Goal: Information Seeking & Learning: Learn about a topic

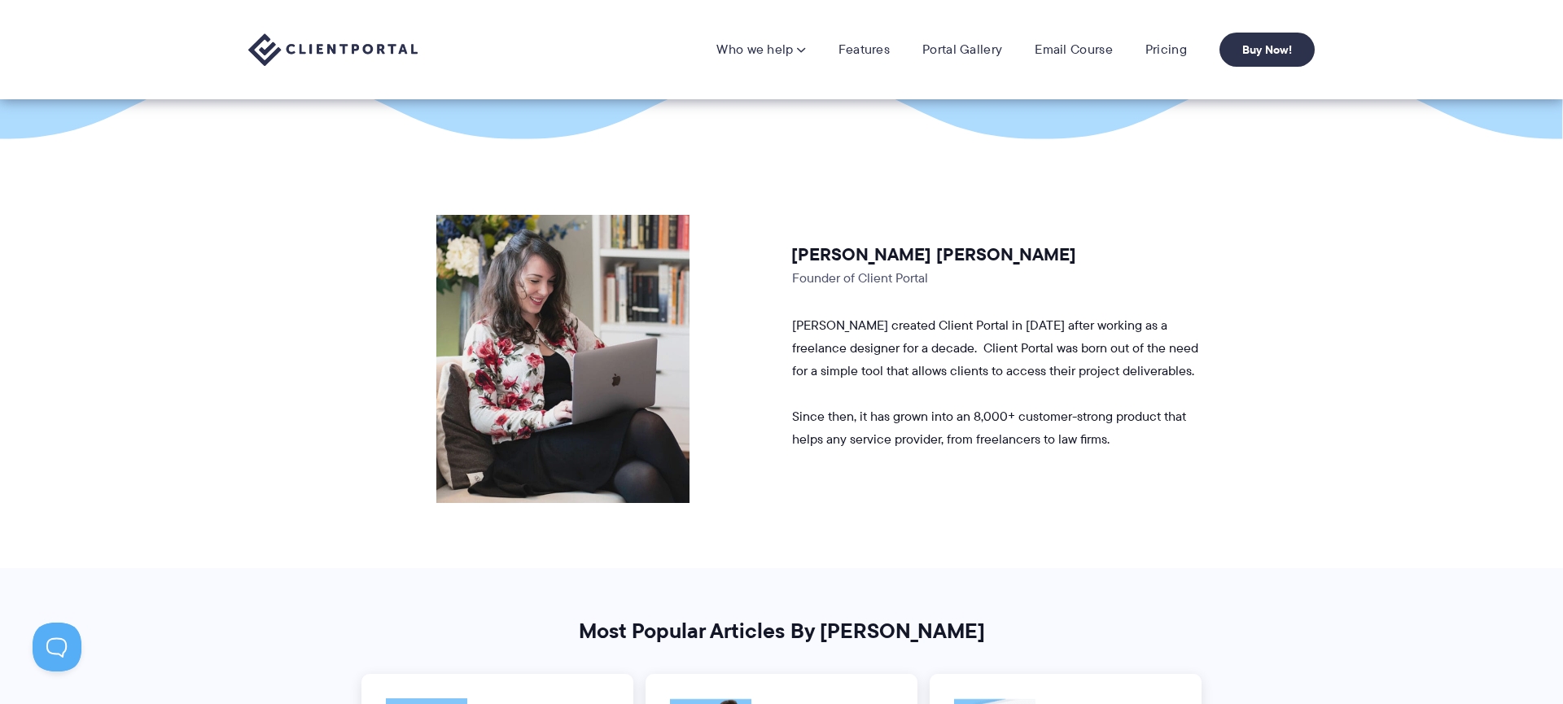
scroll to position [252, 0]
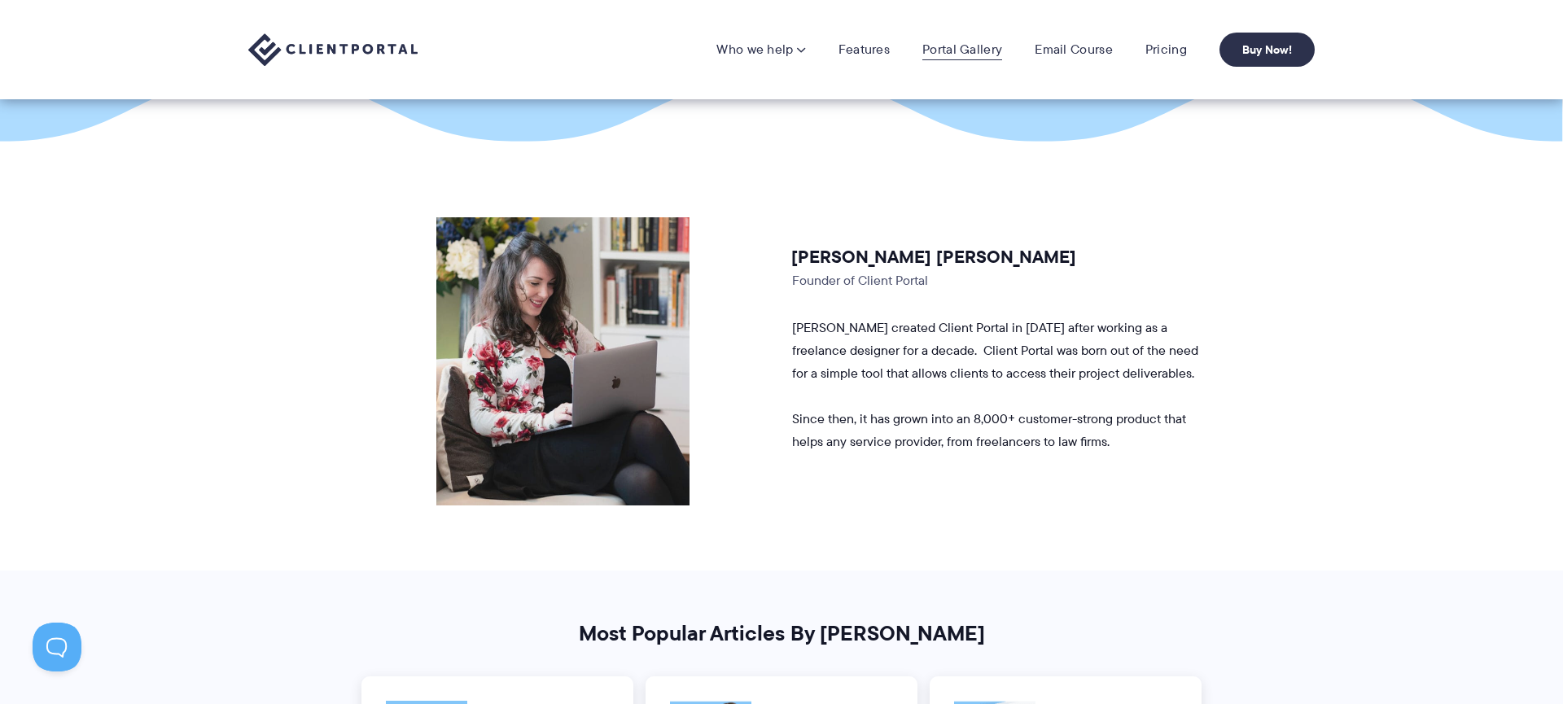
click at [961, 47] on link "Portal Gallery" at bounding box center [963, 50] width 80 height 16
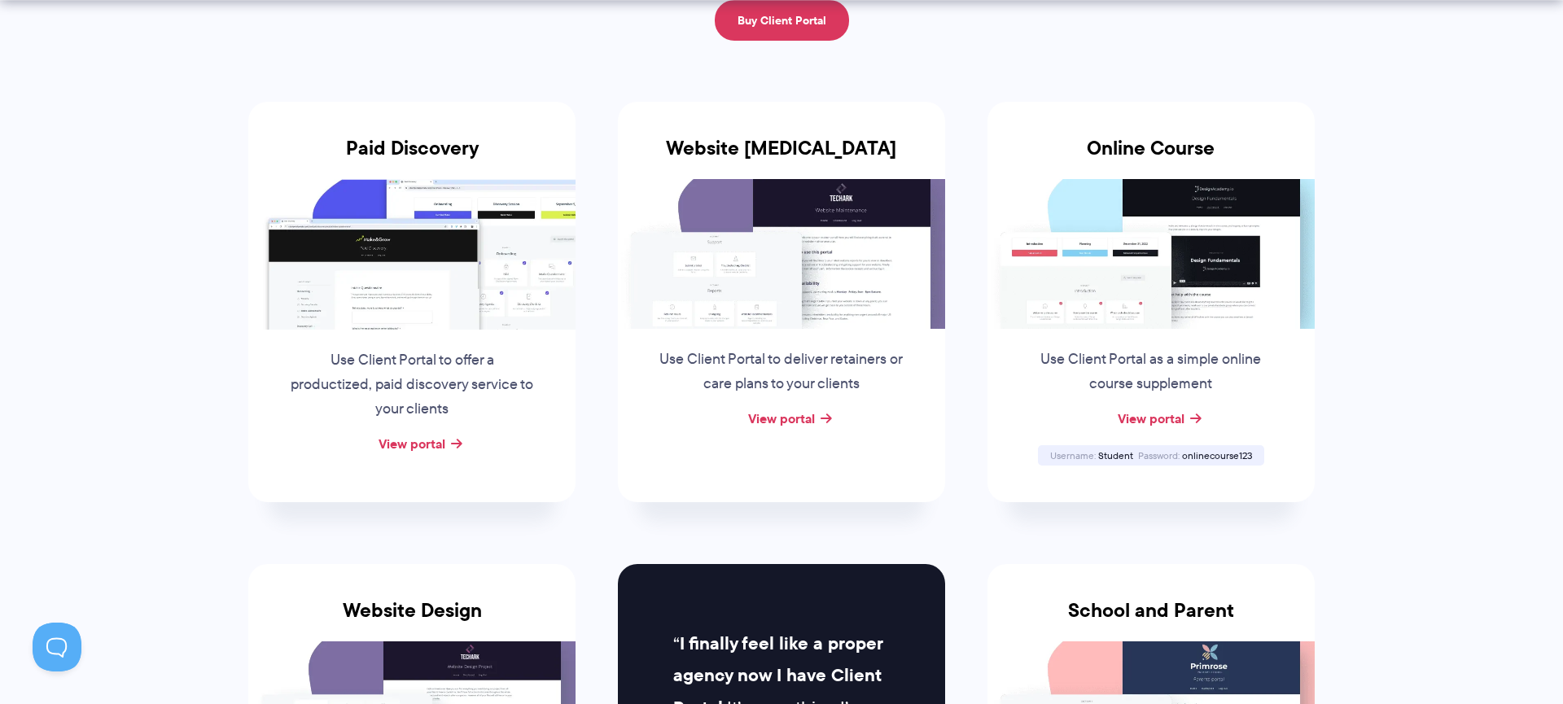
scroll to position [278, 0]
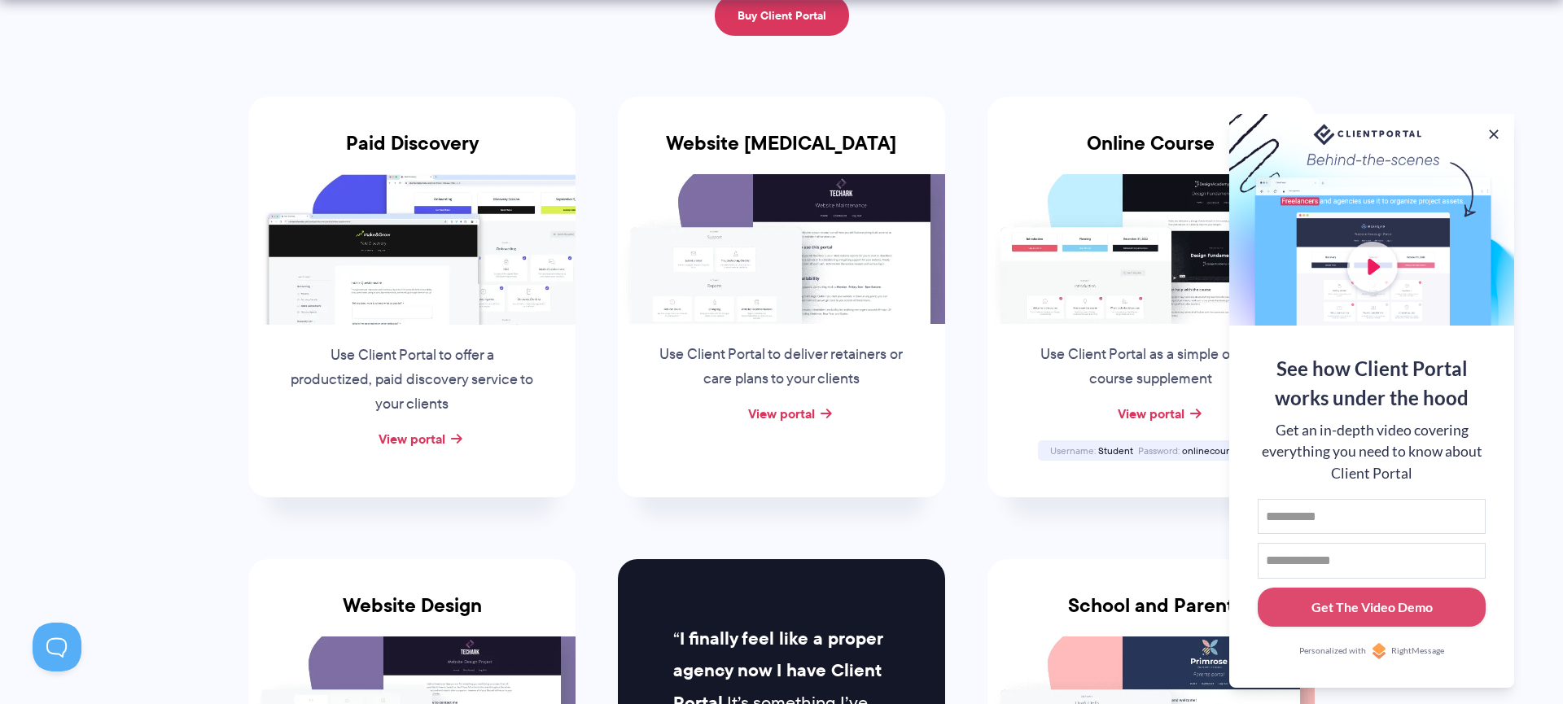
drag, startPoint x: 1499, startPoint y: 127, endPoint x: 1445, endPoint y: 143, distance: 56.9
click at [1499, 127] on button at bounding box center [1494, 134] width 16 height 16
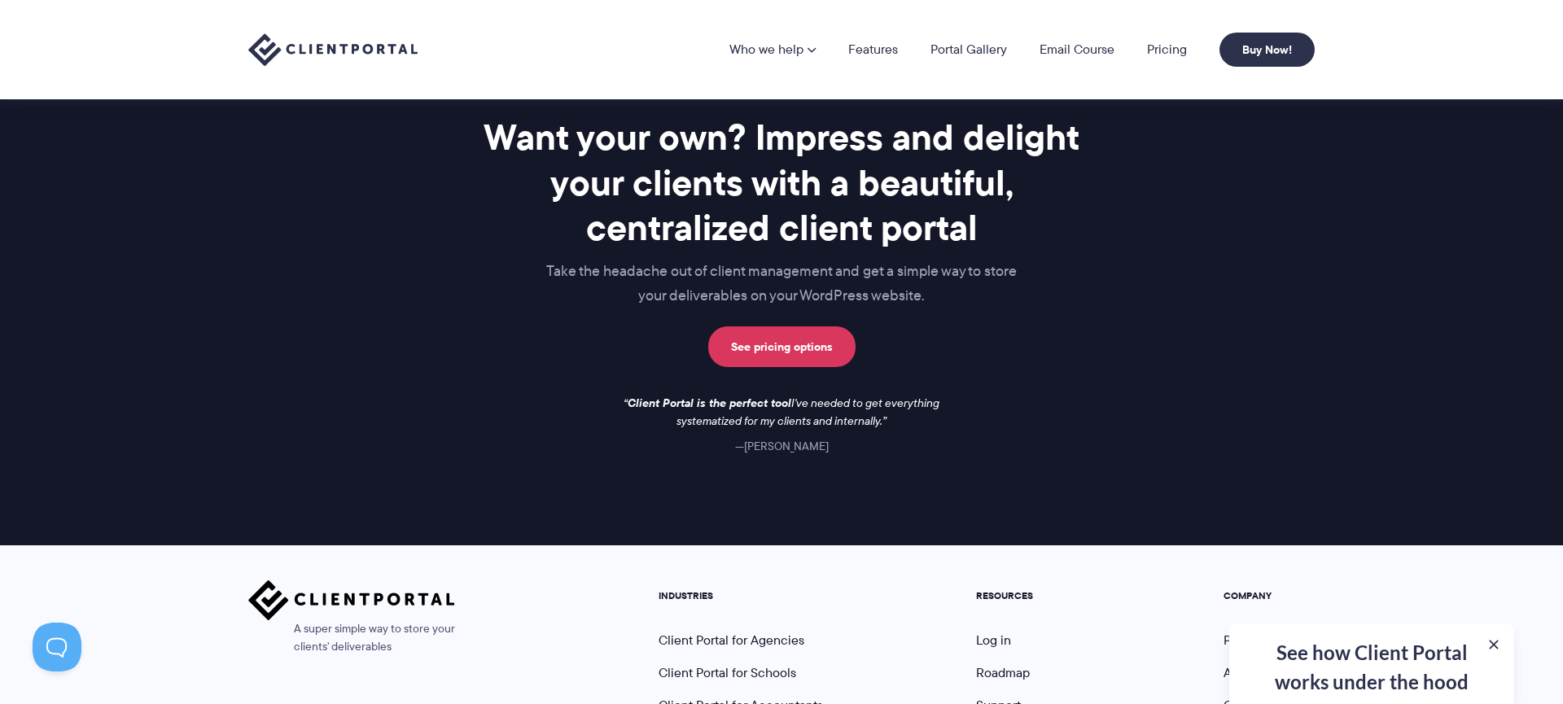
scroll to position [2181, 0]
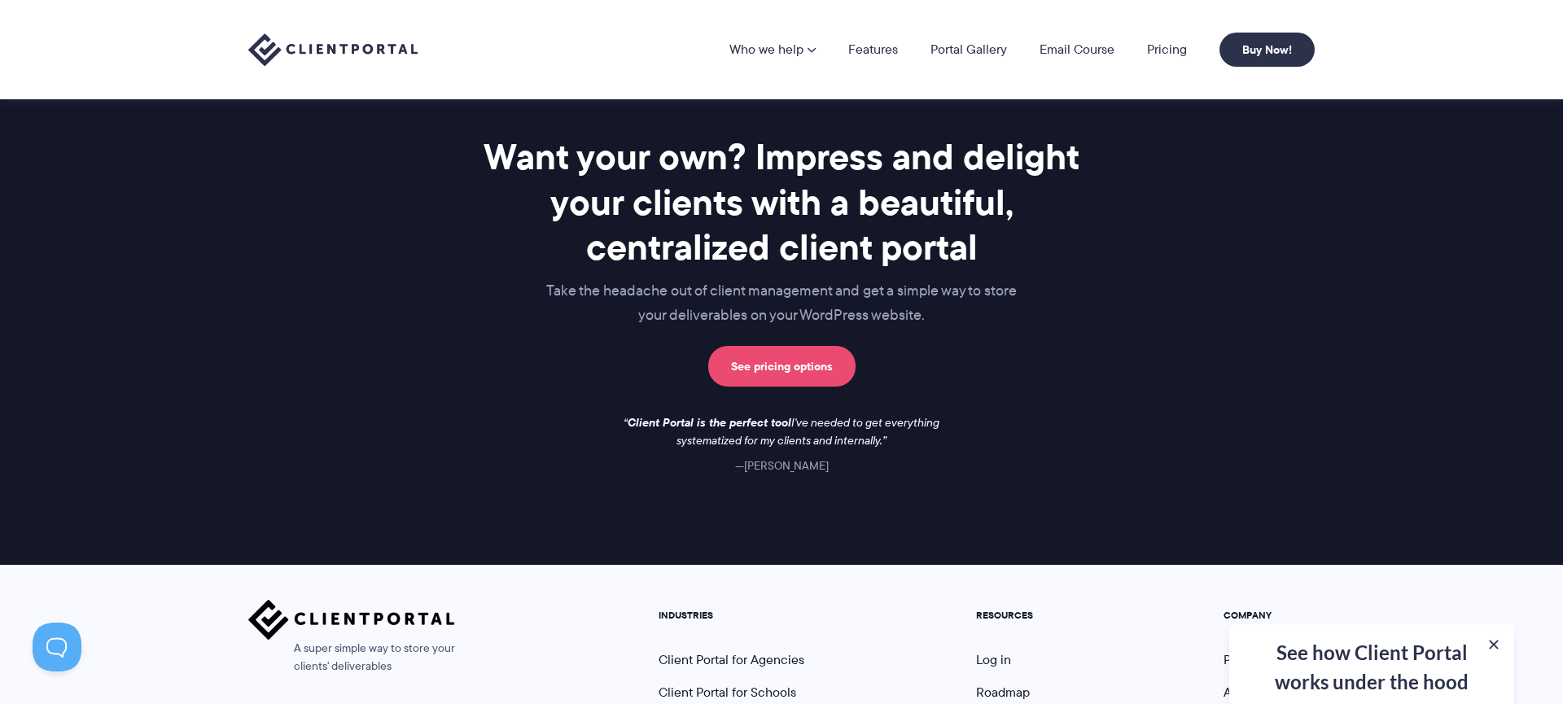
click at [778, 363] on link "See pricing options" at bounding box center [781, 366] width 147 height 41
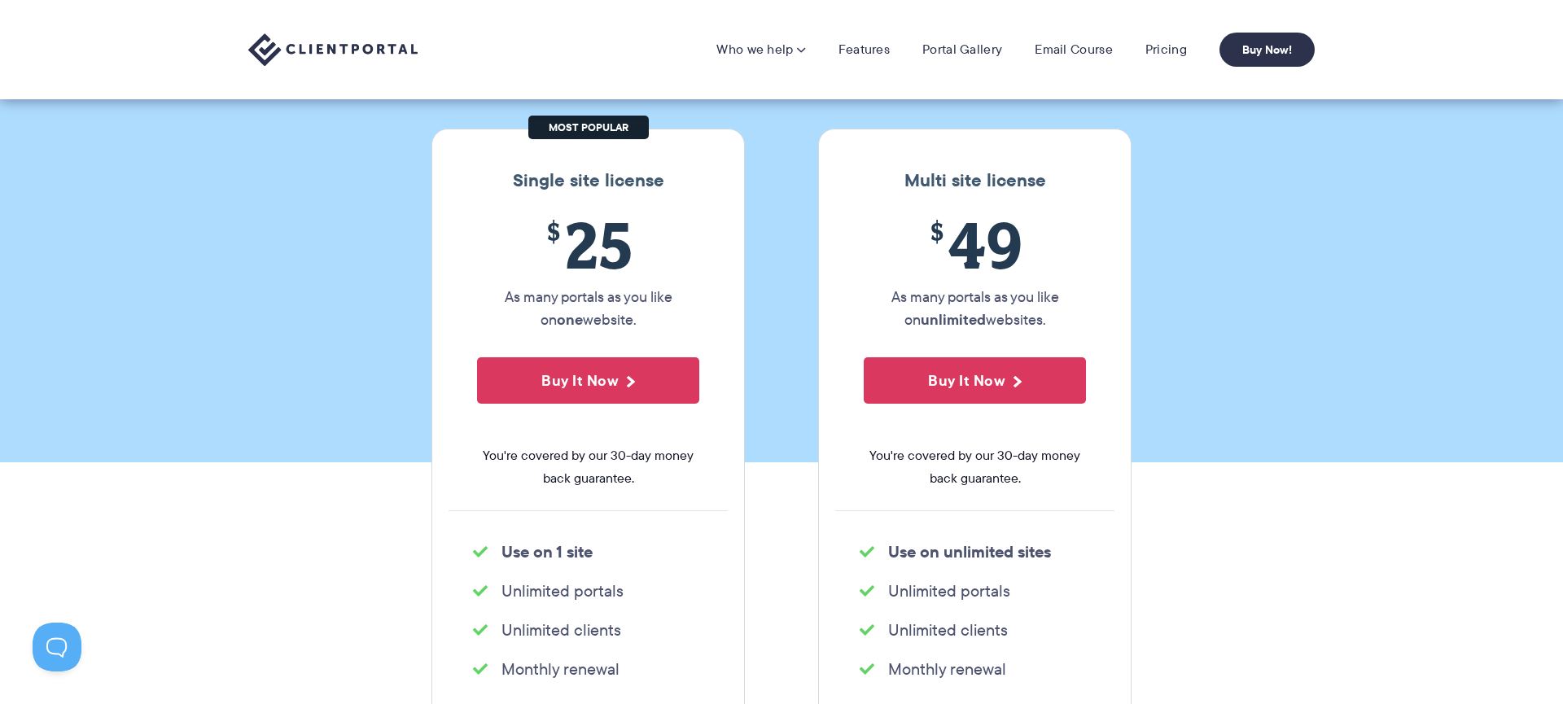
scroll to position [158, 0]
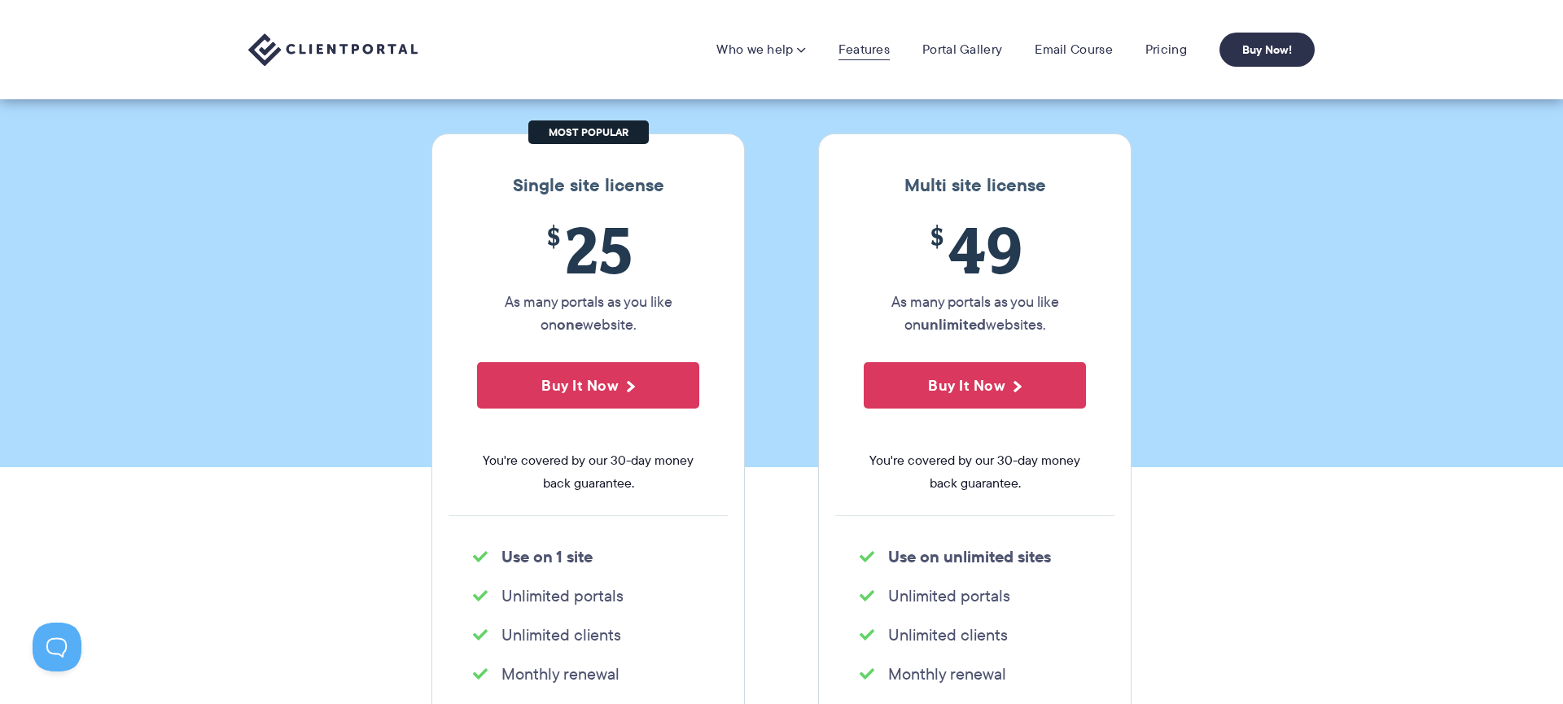
click at [859, 50] on link "Features" at bounding box center [864, 50] width 51 height 16
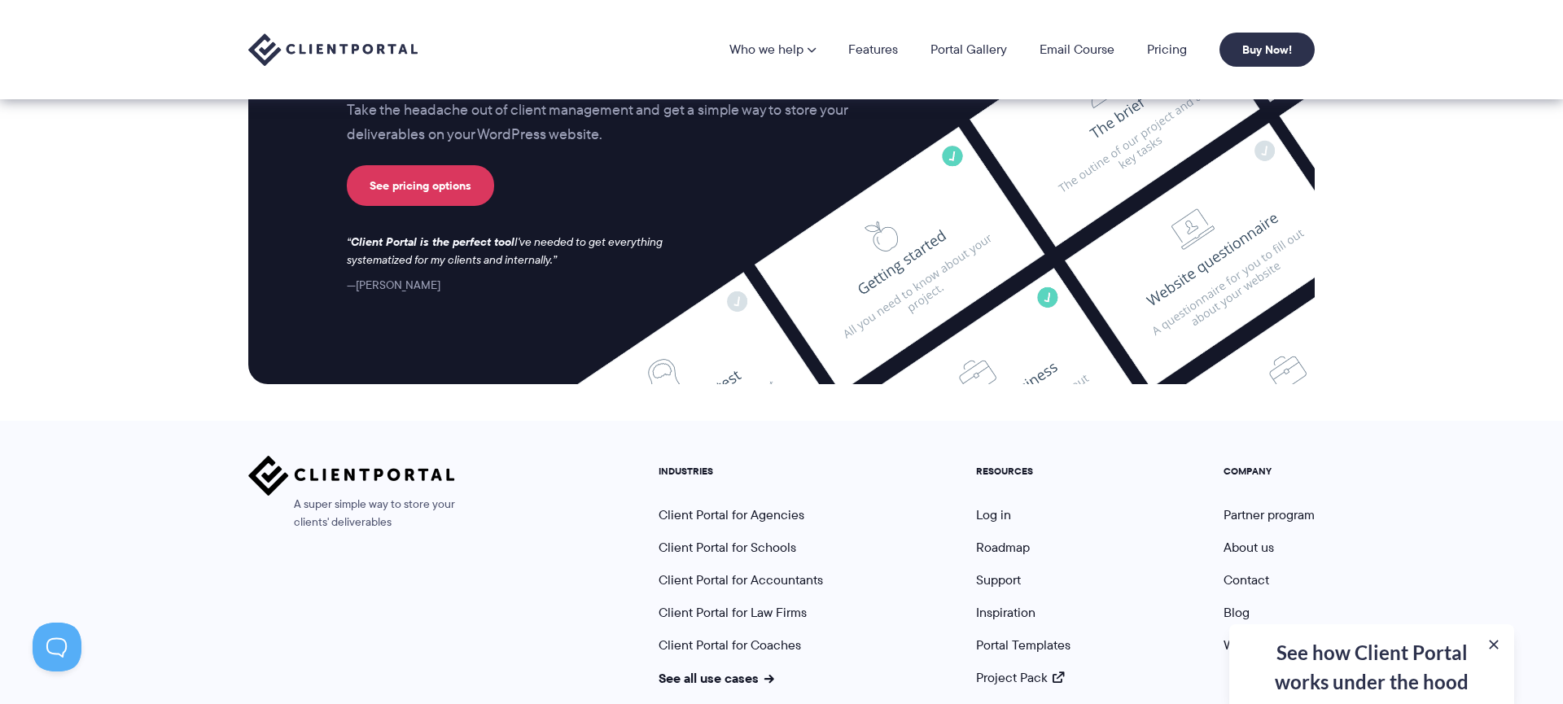
scroll to position [4289, 0]
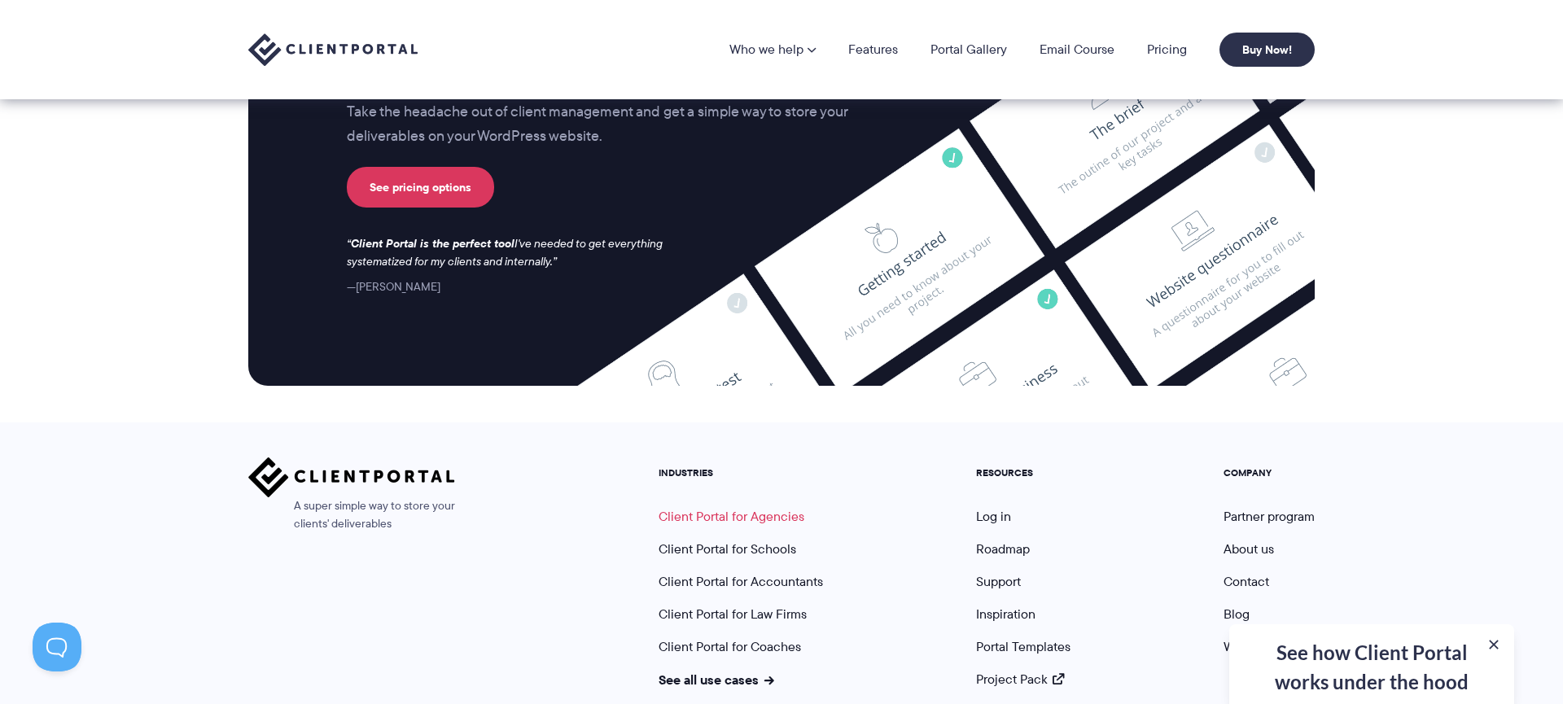
click at [751, 507] on link "Client Portal for Agencies" at bounding box center [732, 516] width 146 height 19
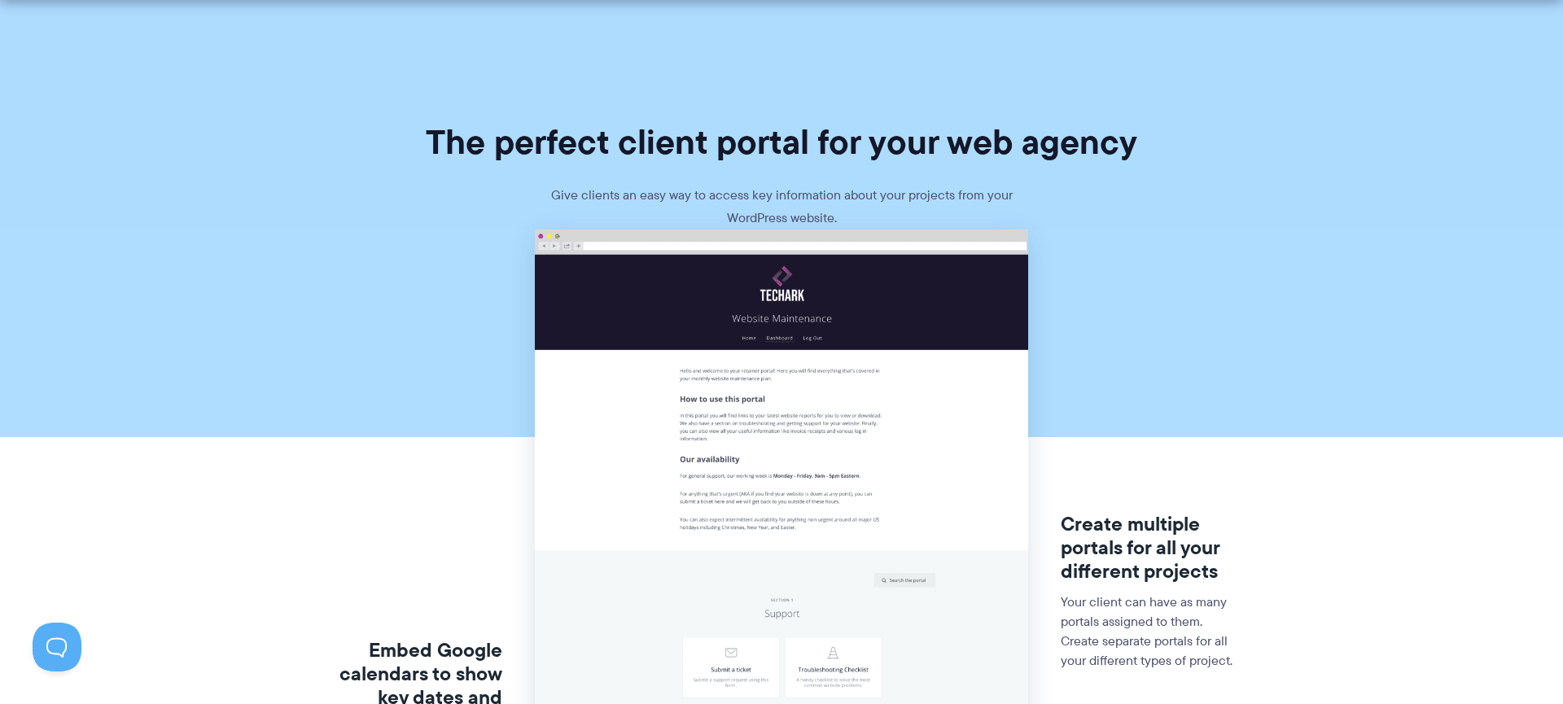
scroll to position [3, 0]
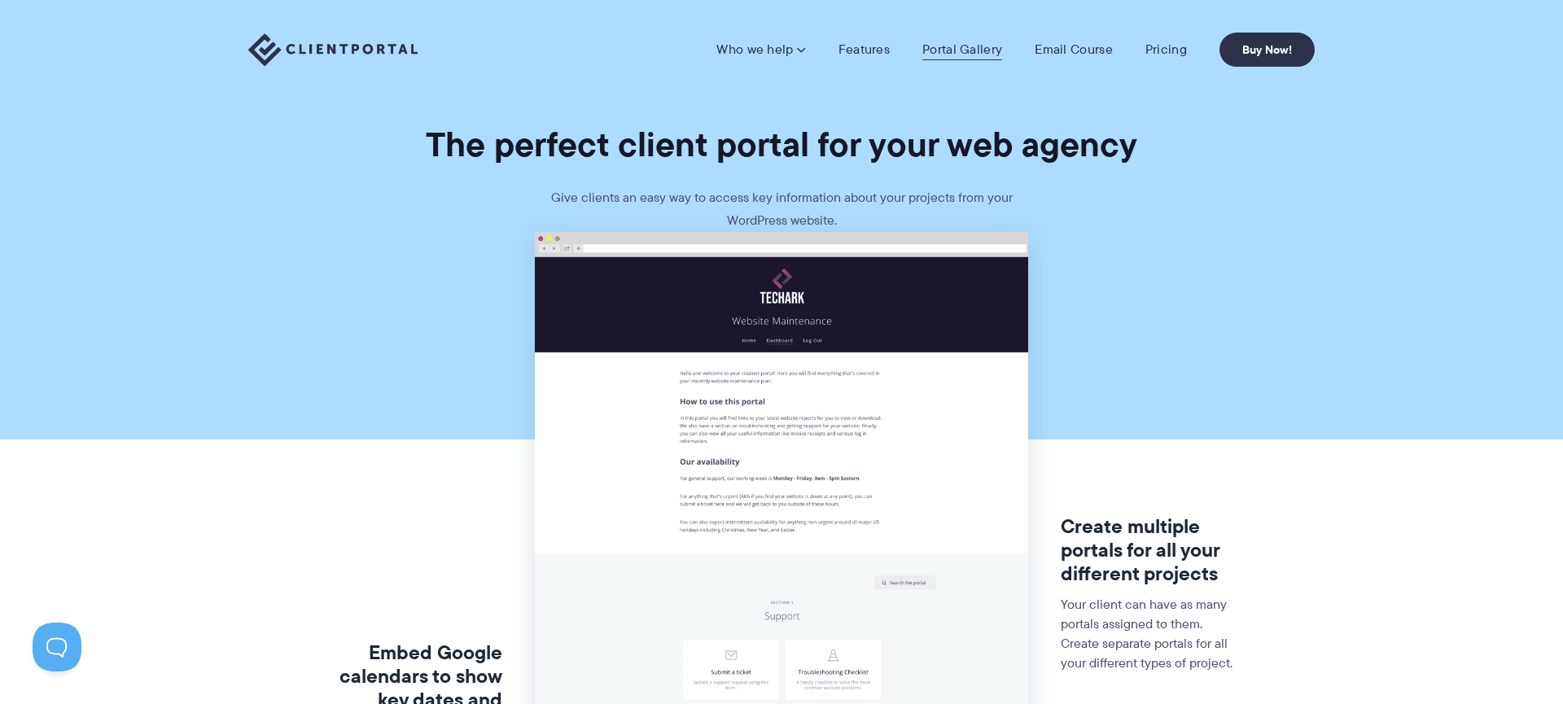
click at [965, 54] on link "Portal Gallery" at bounding box center [963, 50] width 80 height 16
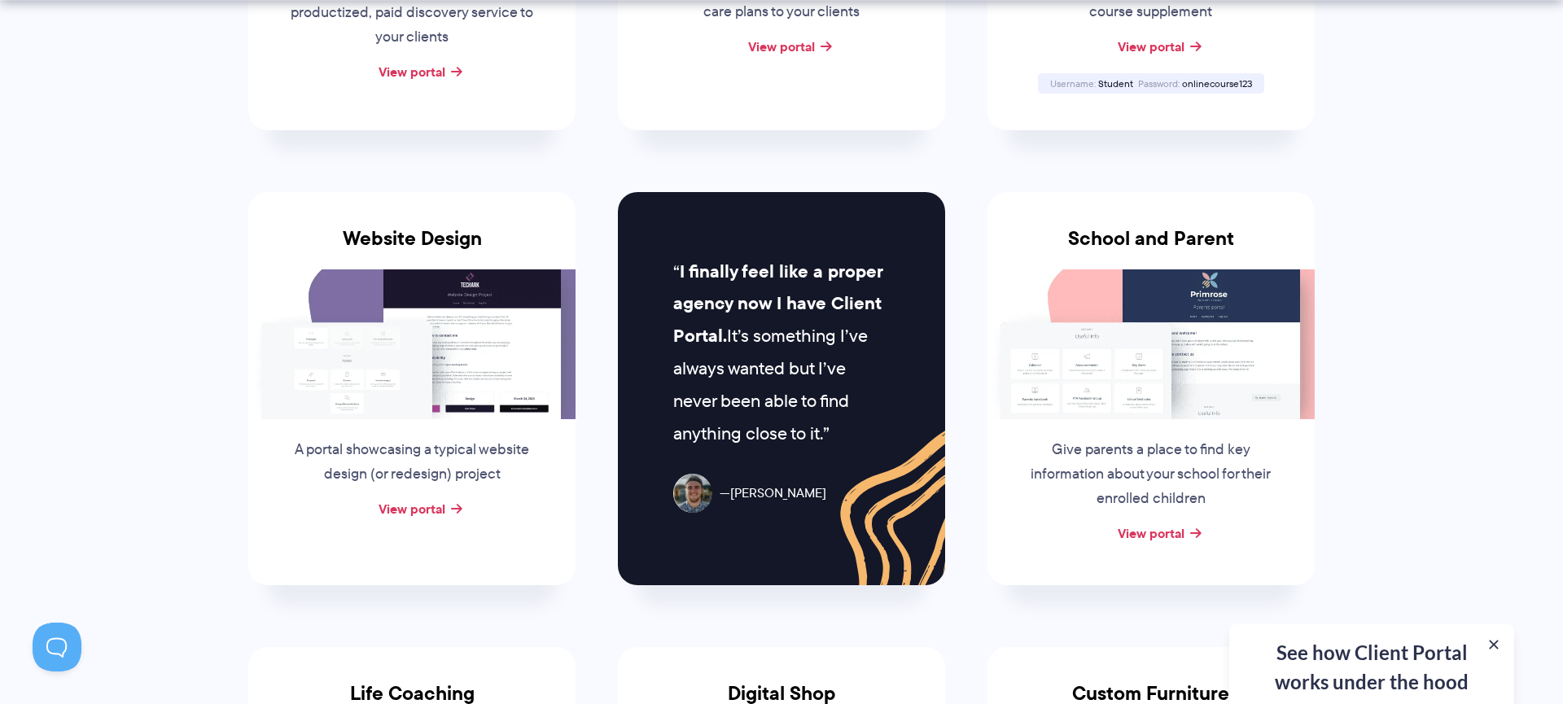
scroll to position [656, 0]
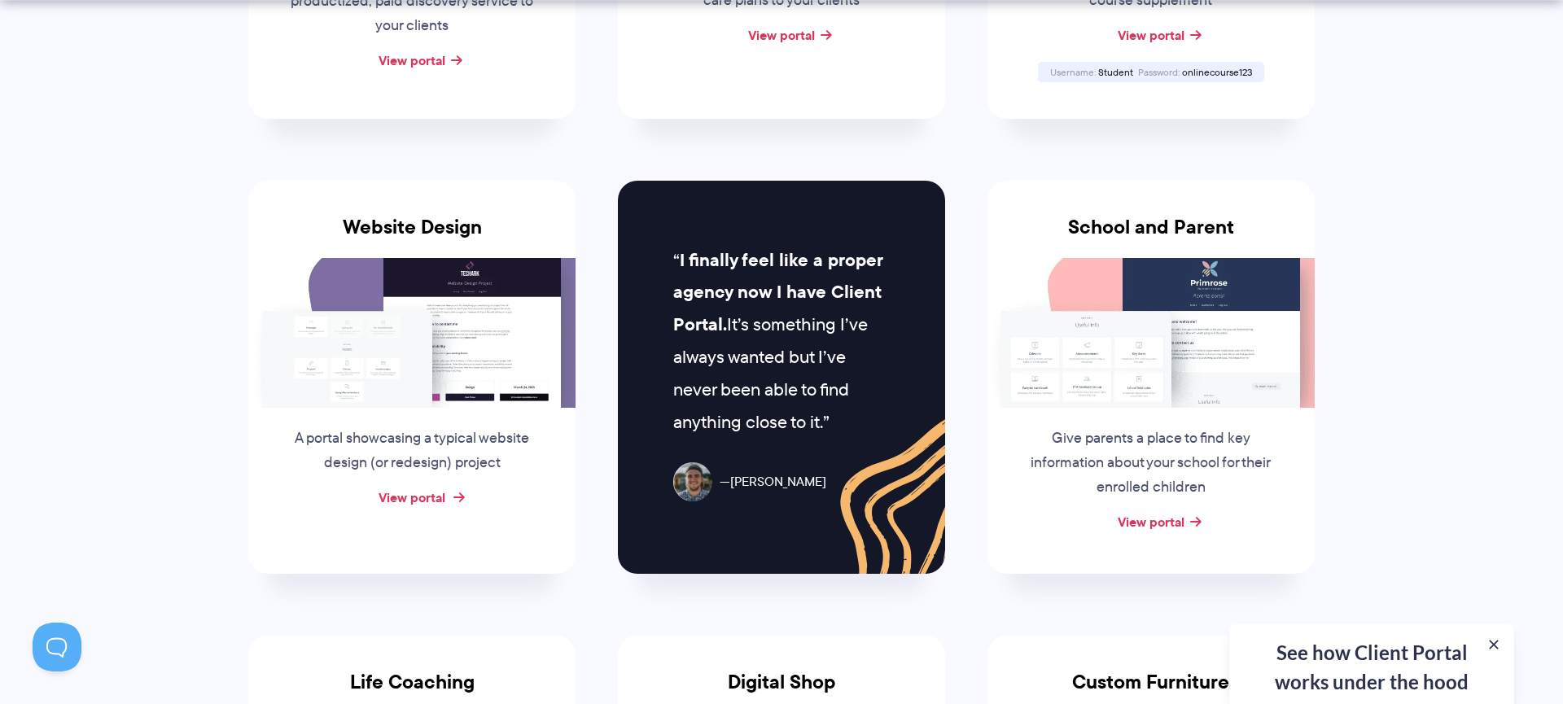
click at [413, 495] on link "View portal" at bounding box center [412, 498] width 67 height 20
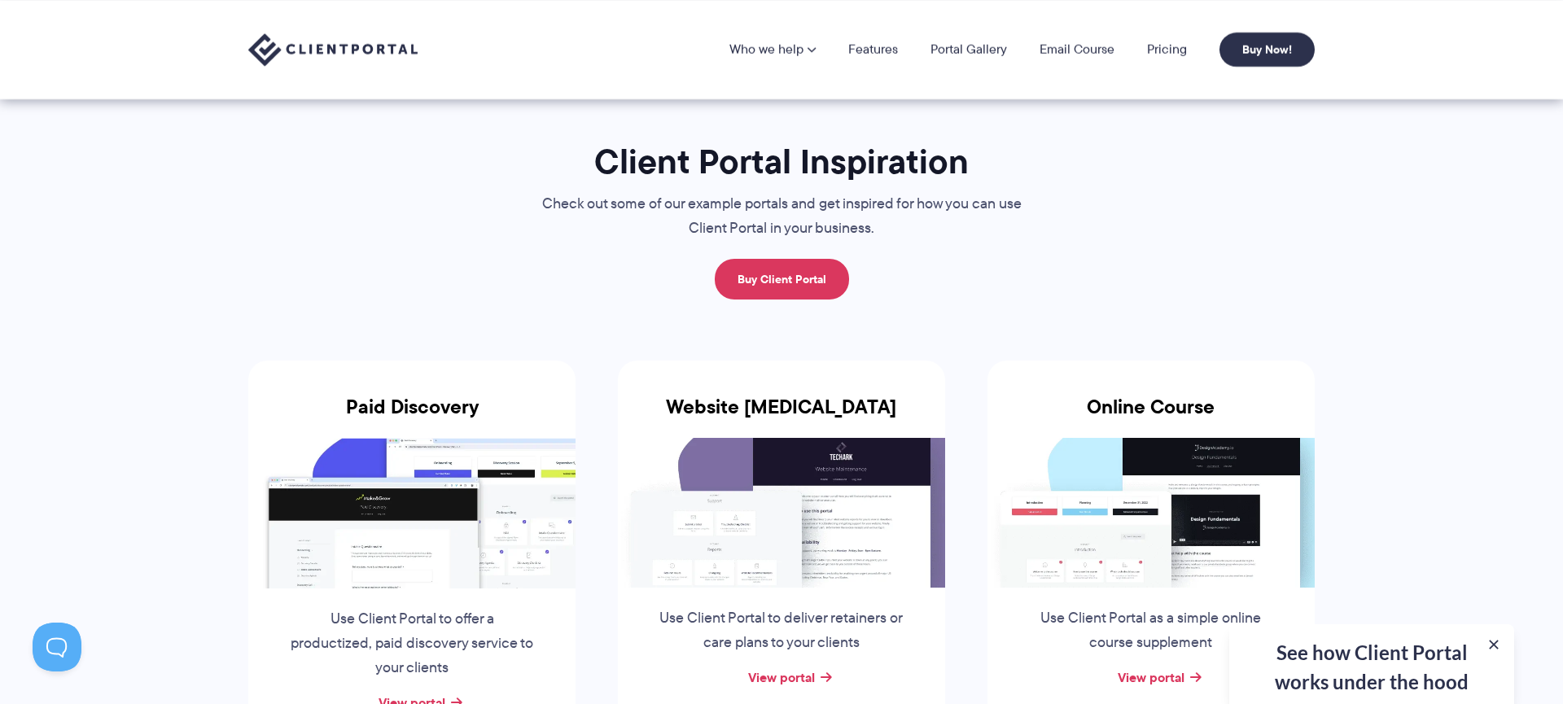
scroll to position [0, 0]
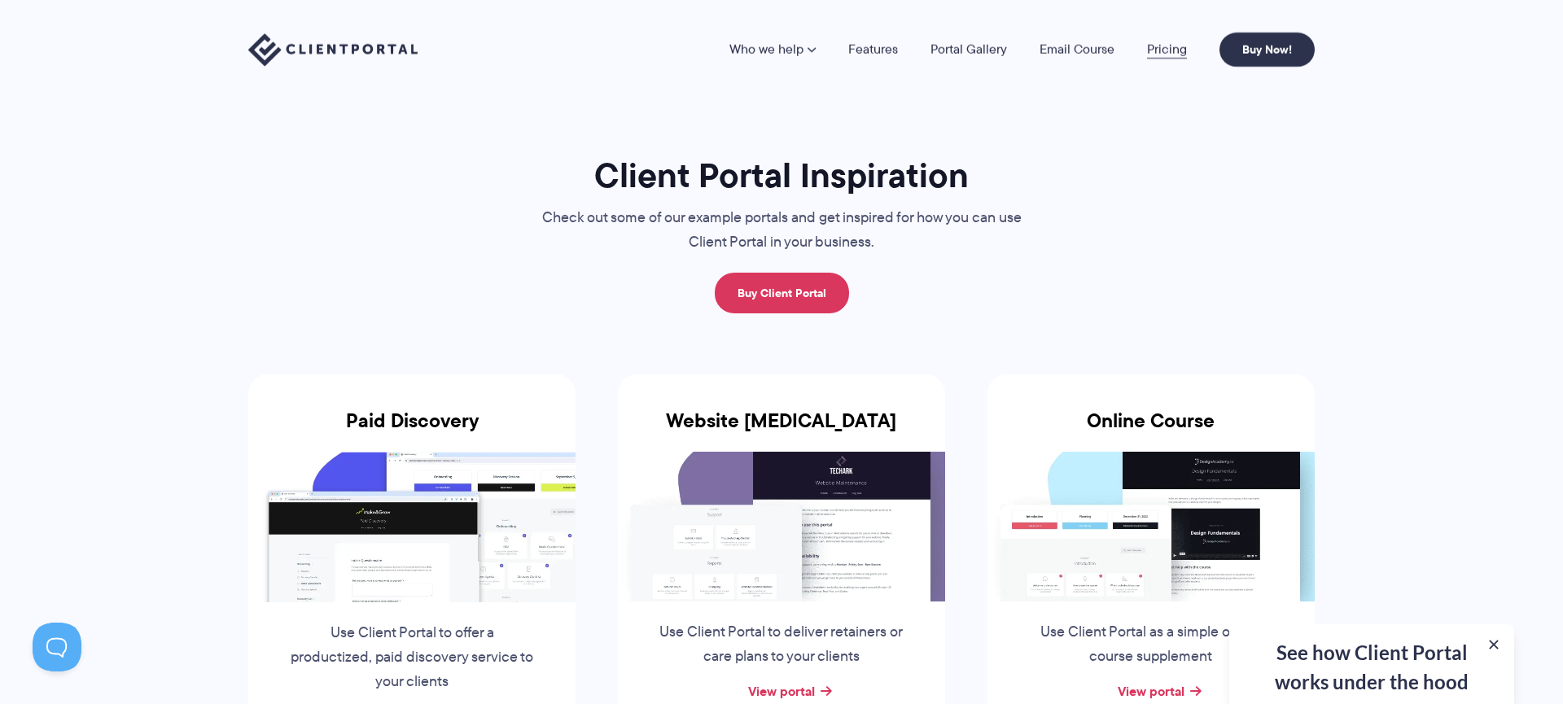
click at [1168, 51] on link "Pricing" at bounding box center [1167, 49] width 40 height 13
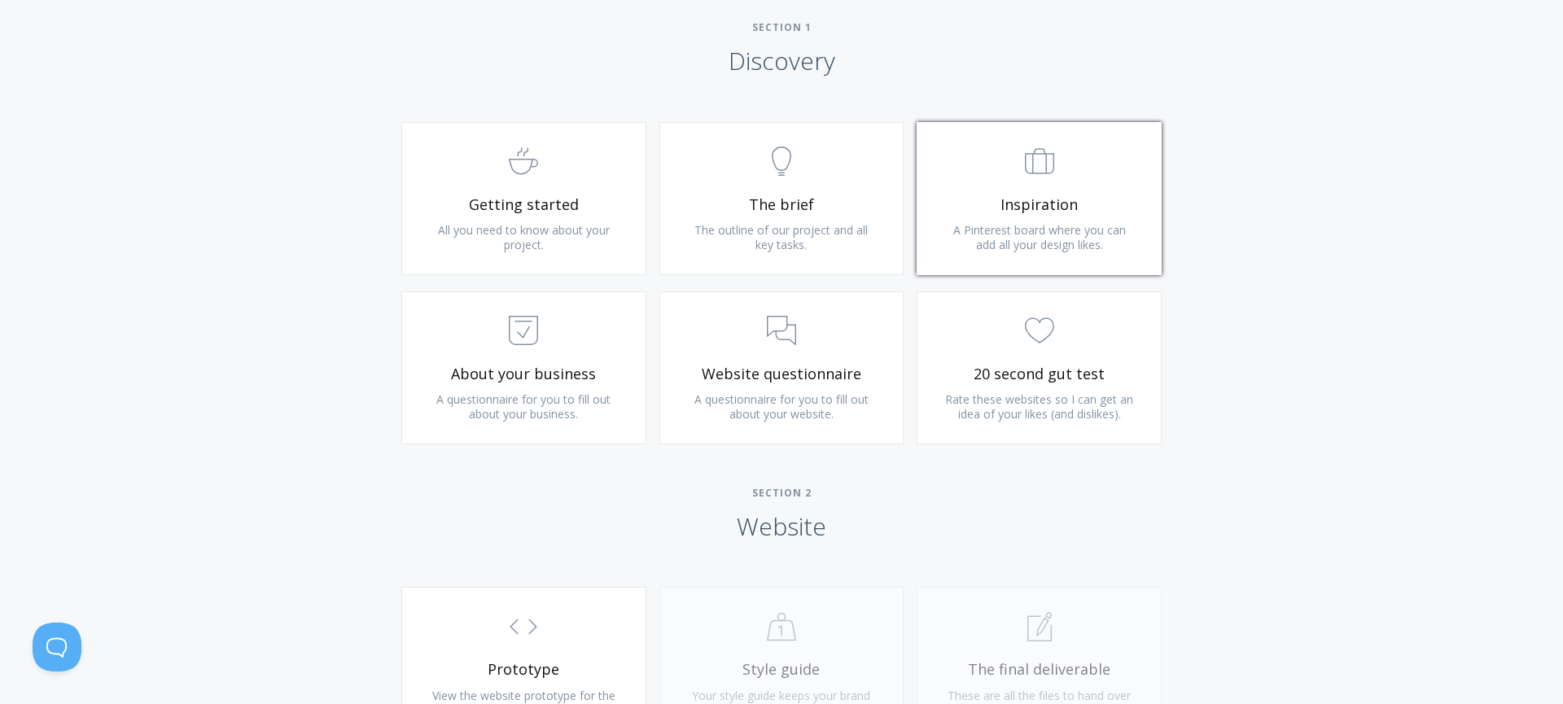
scroll to position [984, 0]
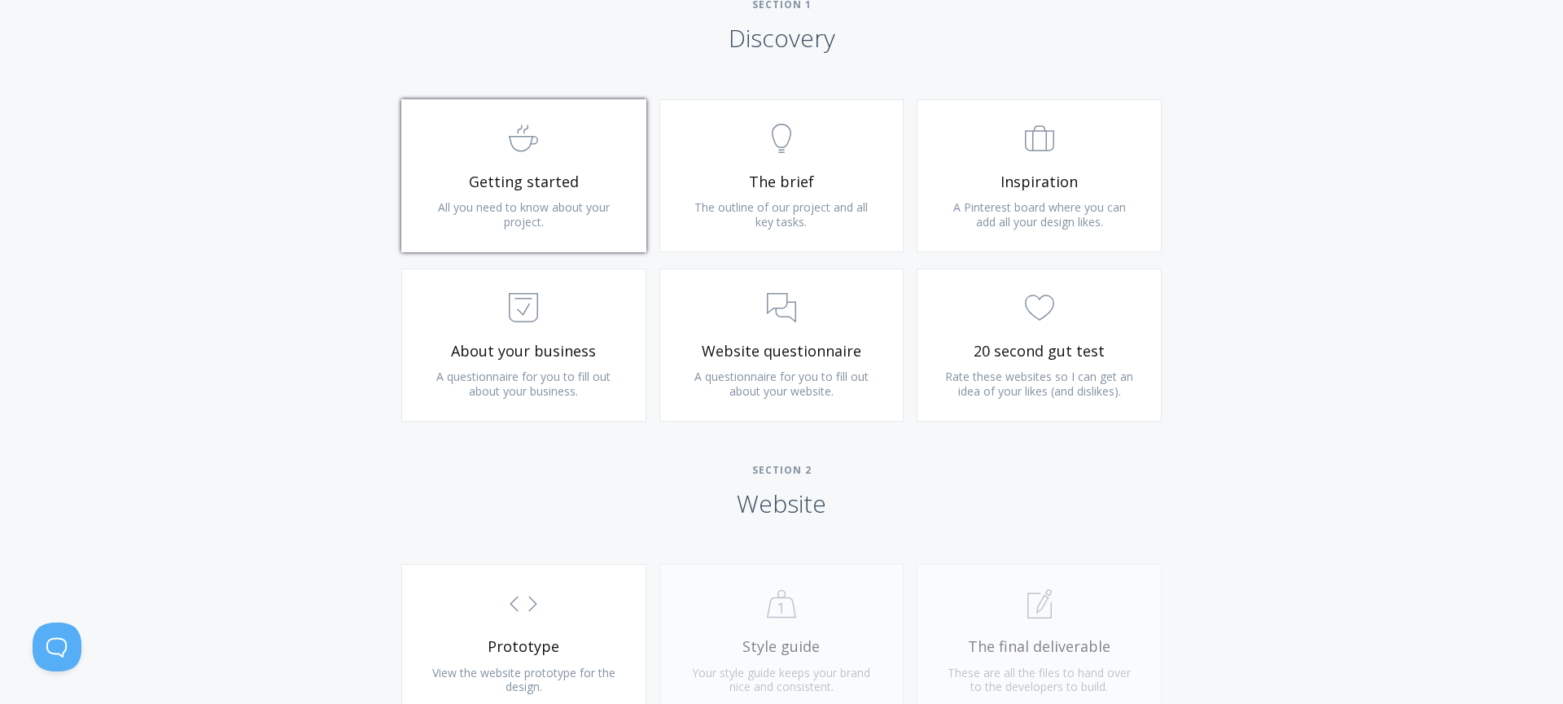
click at [502, 186] on span "Getting started" at bounding box center [524, 182] width 195 height 19
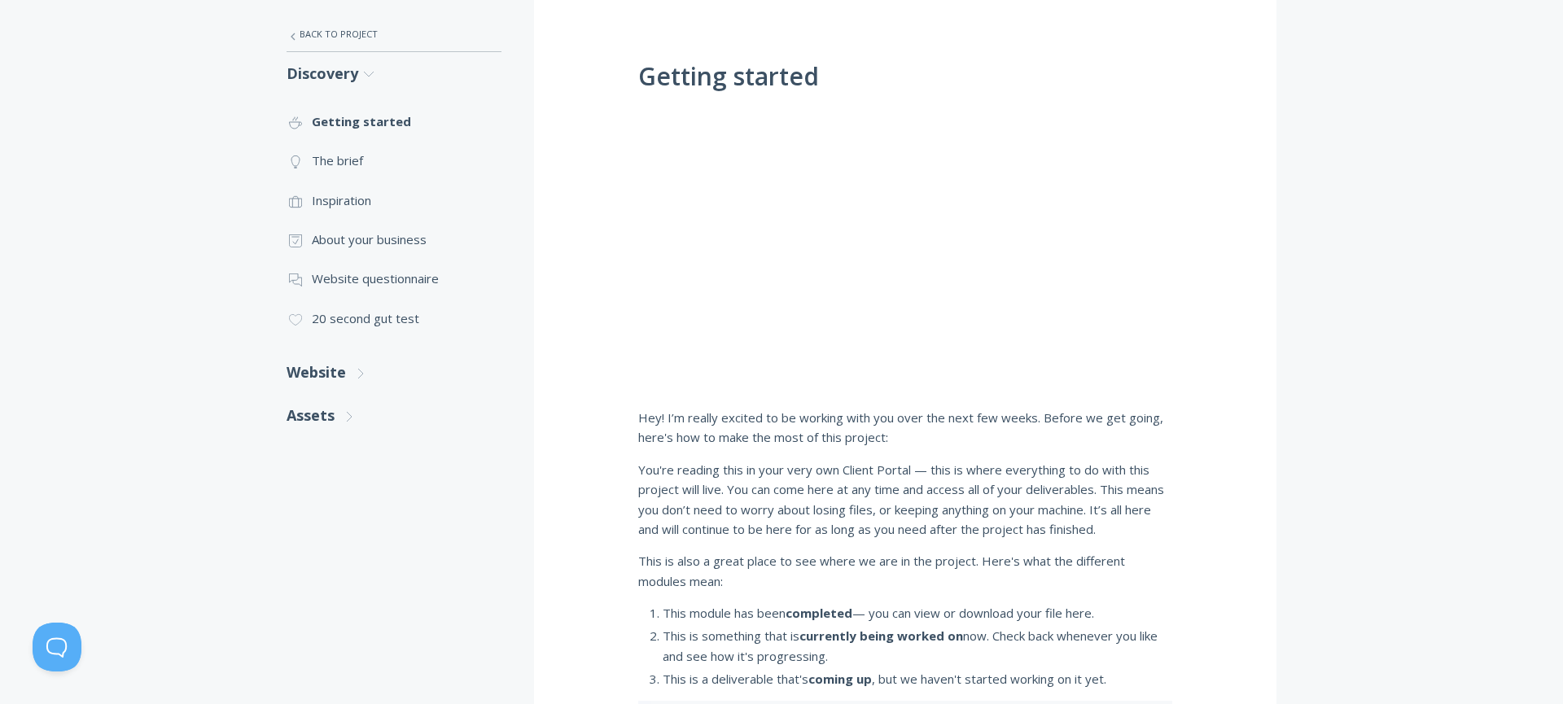
scroll to position [302, 0]
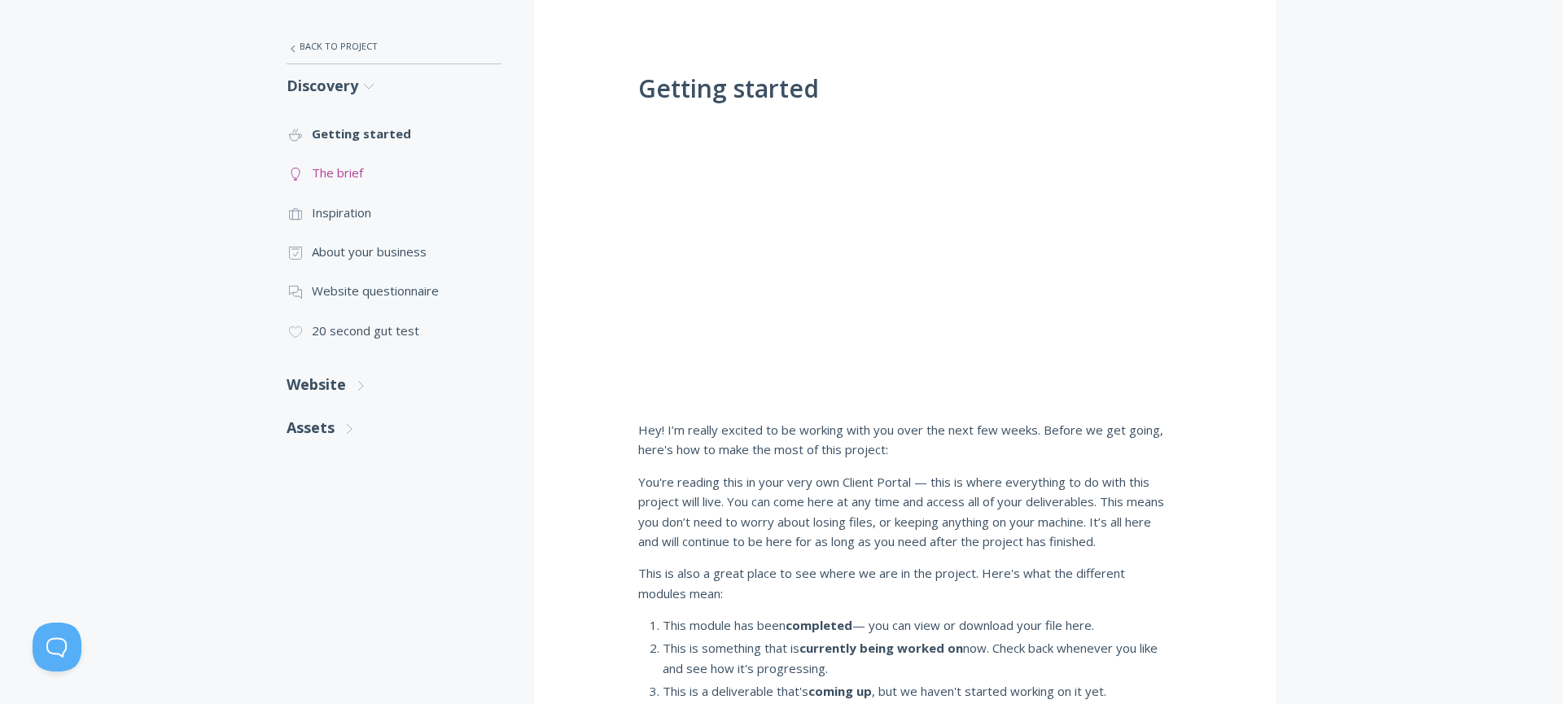
click at [341, 169] on link ".st0{fill:none;stroke:#000000;stroke-width:2;stroke-miterlimit:10;} Untitled-14…" at bounding box center [394, 172] width 215 height 39
click at [335, 213] on link ".st0{fill:none;stroke:#000000;stroke-width:2;stroke-miterlimit:10;} Untitled-20…" at bounding box center [394, 212] width 215 height 39
click at [362, 254] on link ".st0{fill:none;stroke:#000000;stroke-width:2;stroke-miterlimit:10;} Untitled-18…" at bounding box center [394, 251] width 215 height 39
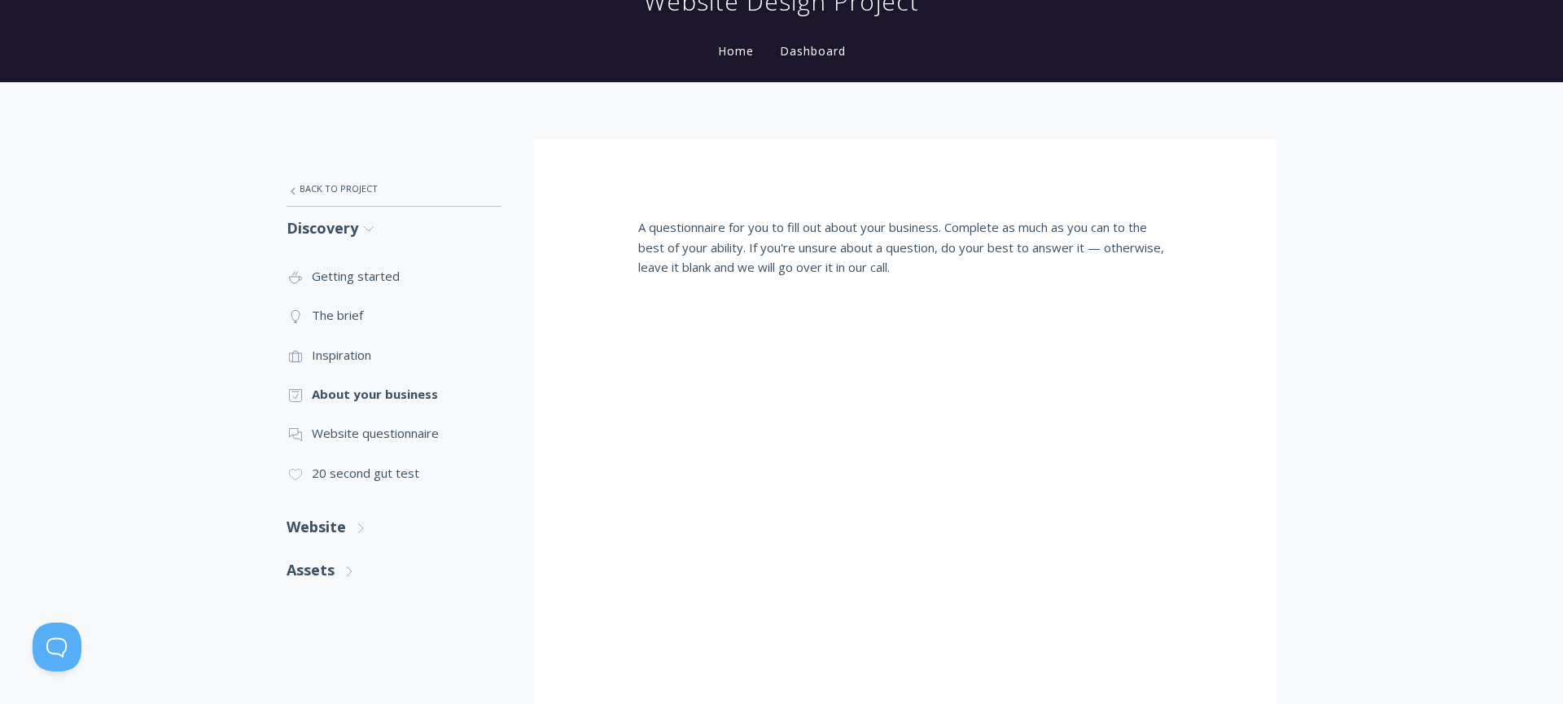
scroll to position [171, 0]
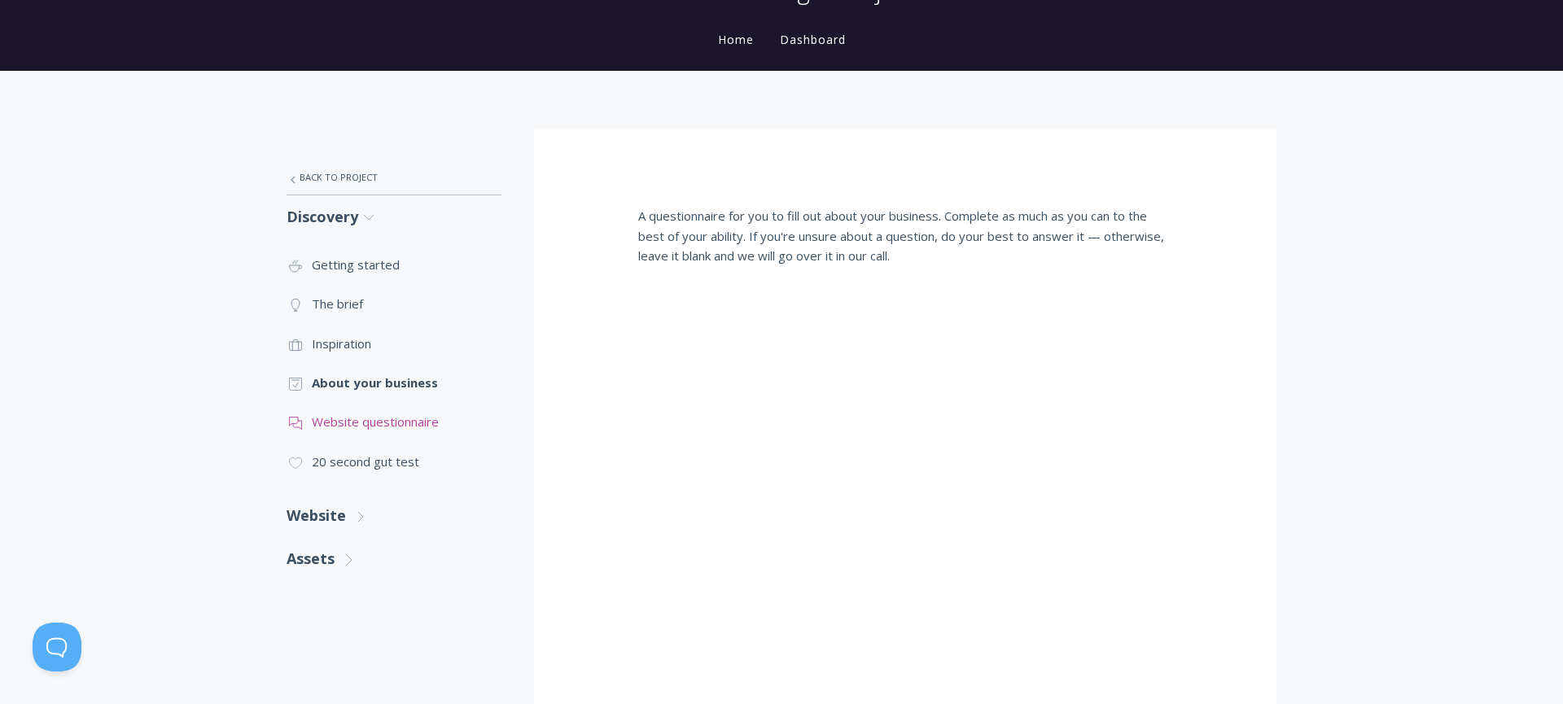
click at [341, 423] on link ".st0{fill:none;stroke:#000000;stroke-width:2;stroke-miterlimit:10;} 3. Communic…" at bounding box center [394, 421] width 215 height 39
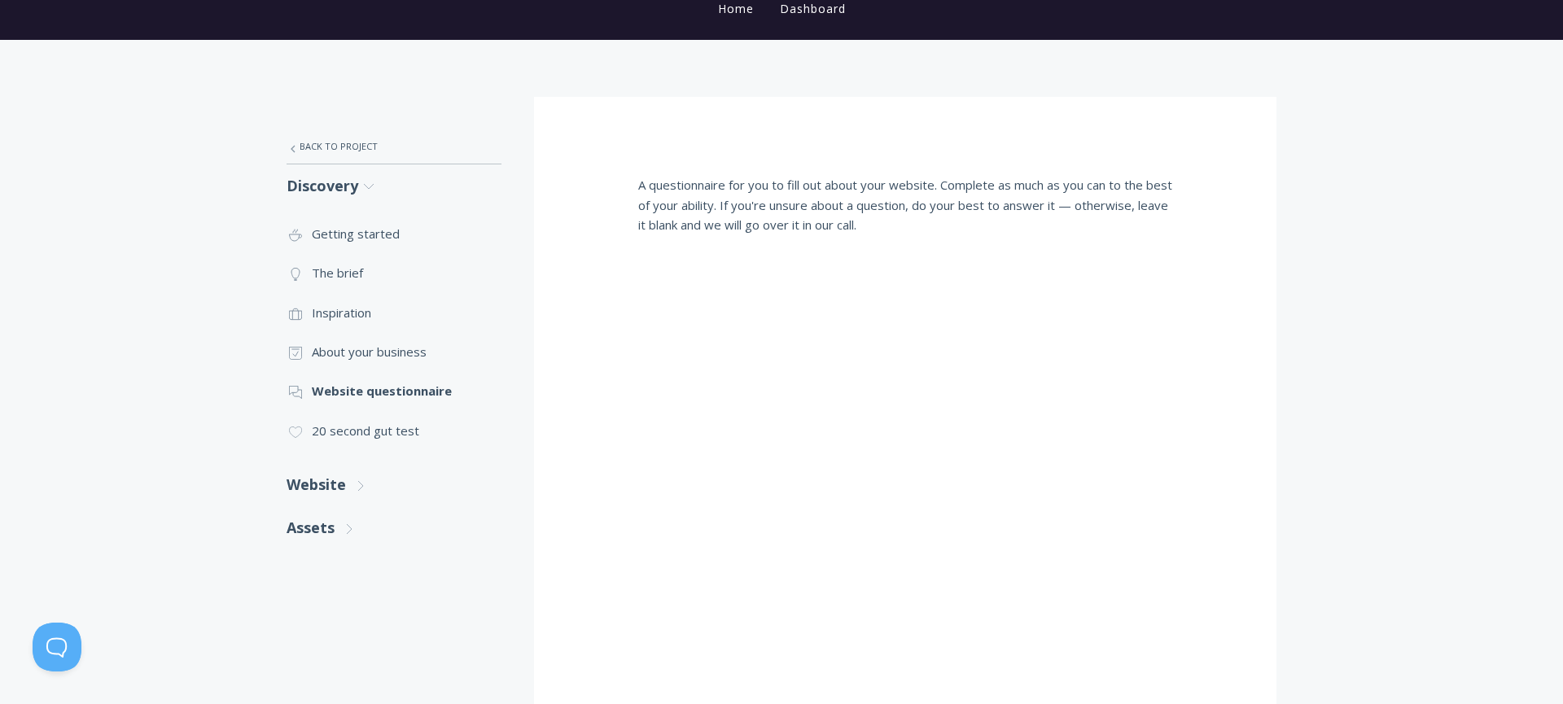
scroll to position [203, 0]
click at [362, 426] on link ".cls-1{fill:none;stroke:#000;stroke-miterlimit:10;stroke-width:2px;} 1. General…" at bounding box center [394, 429] width 215 height 39
click at [337, 485] on link "Website .st0{fill:none;stroke:#000000;stroke-width:2;stroke-miterlimit:10;} Unt…" at bounding box center [394, 484] width 215 height 43
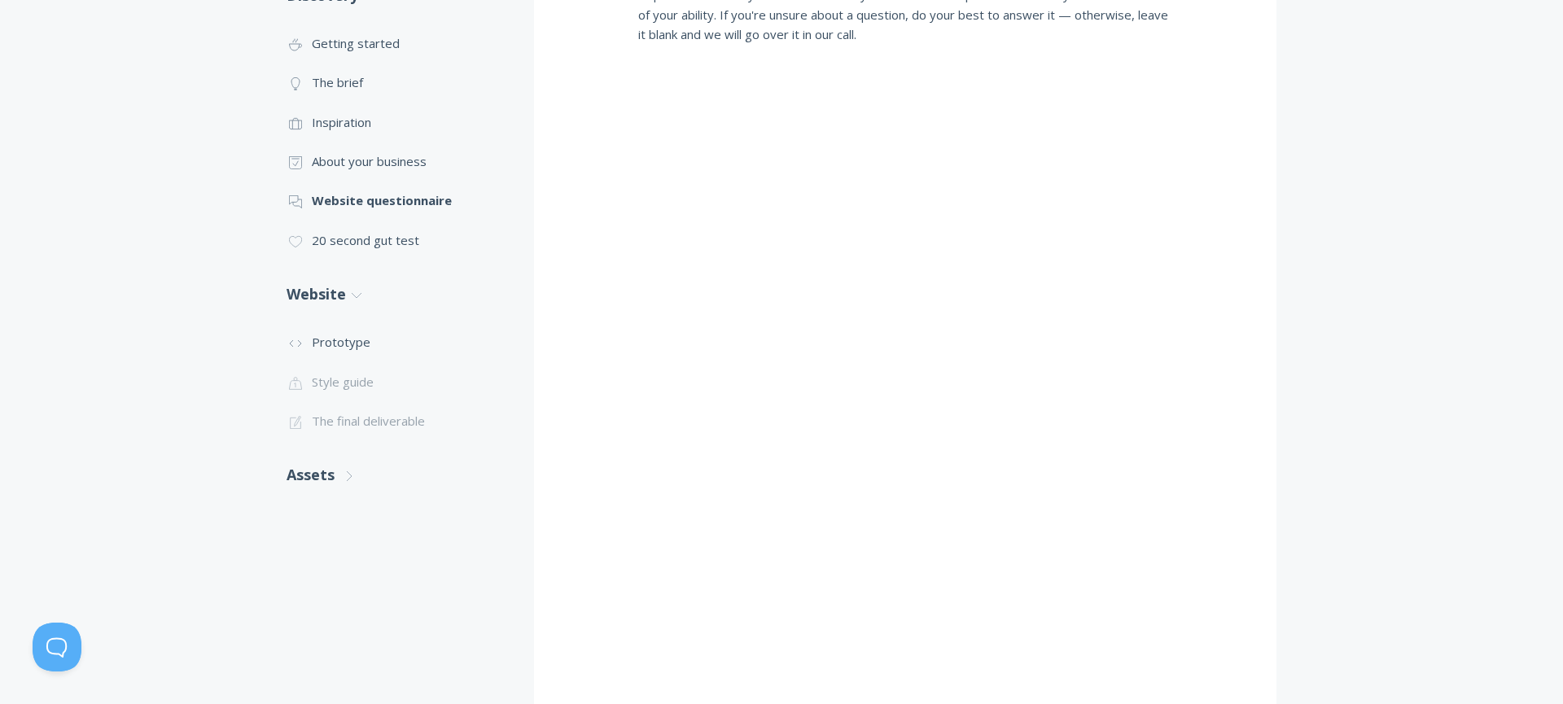
scroll to position [393, 0]
click at [353, 342] on link ".st0{fill:none;stroke:#000000;stroke-width:2;stroke-miterlimit:10;} Untitled-16…" at bounding box center [394, 341] width 215 height 39
click at [349, 379] on li ".st0{fill:none;stroke:#000000;stroke-width:2;stroke-miterlimit:10;} Untitled-20…" at bounding box center [394, 378] width 215 height 39
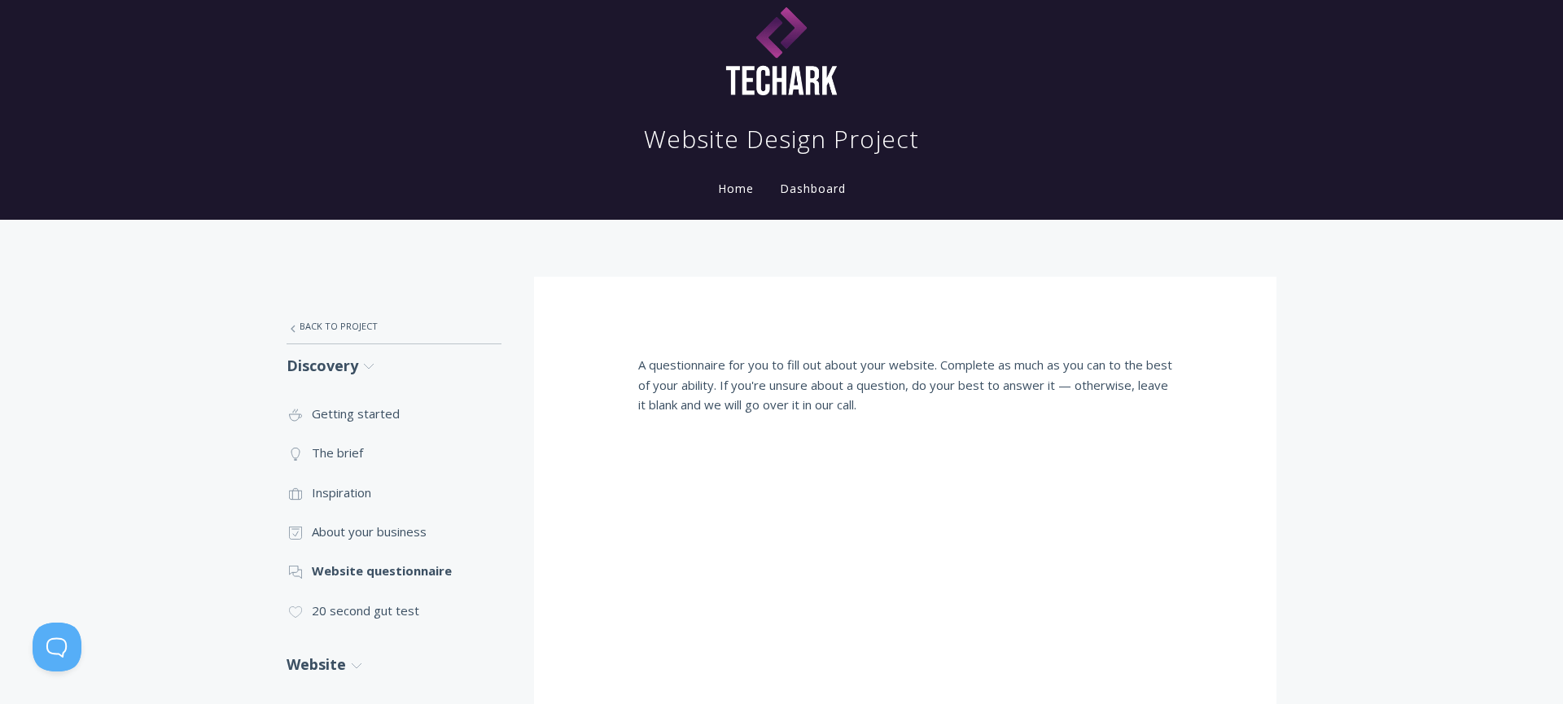
scroll to position [0, 0]
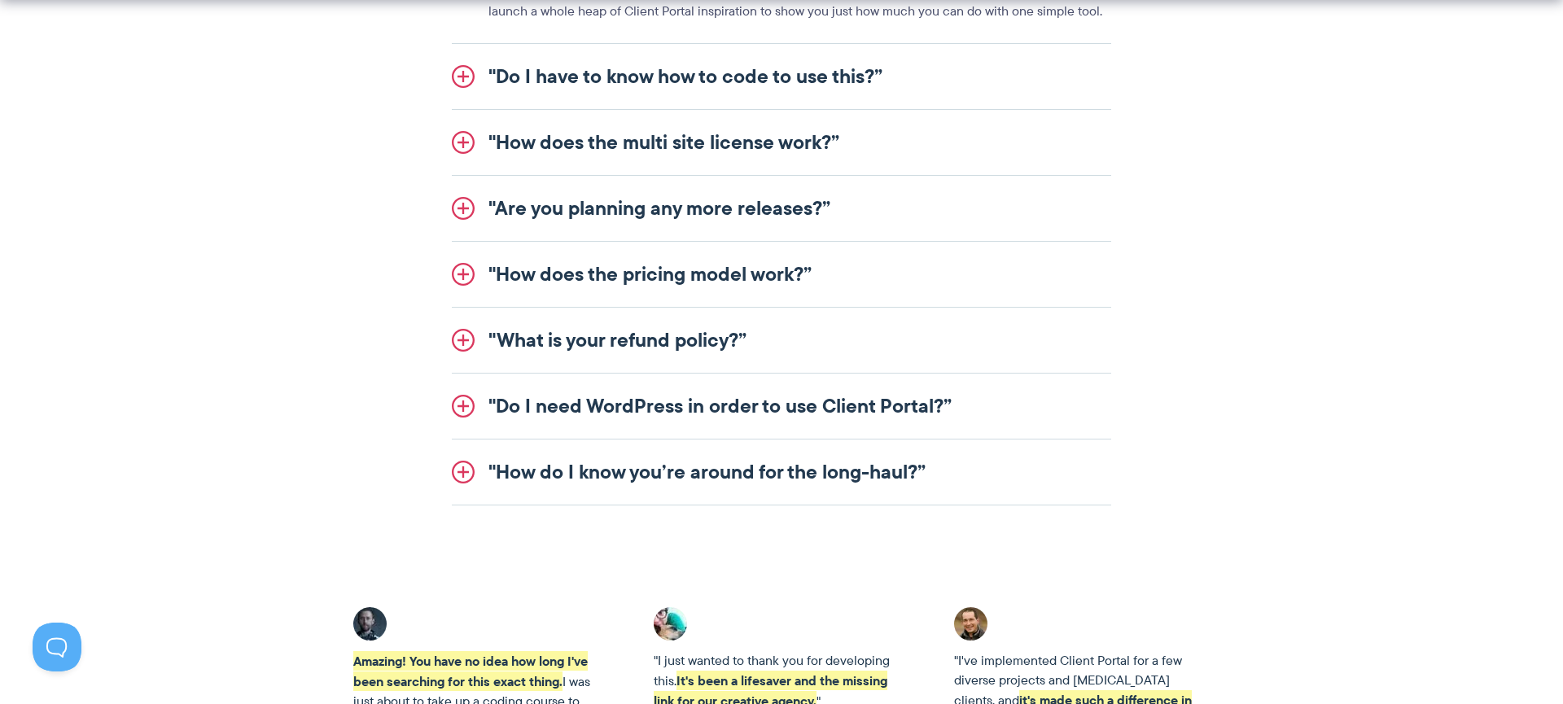
scroll to position [2155, 0]
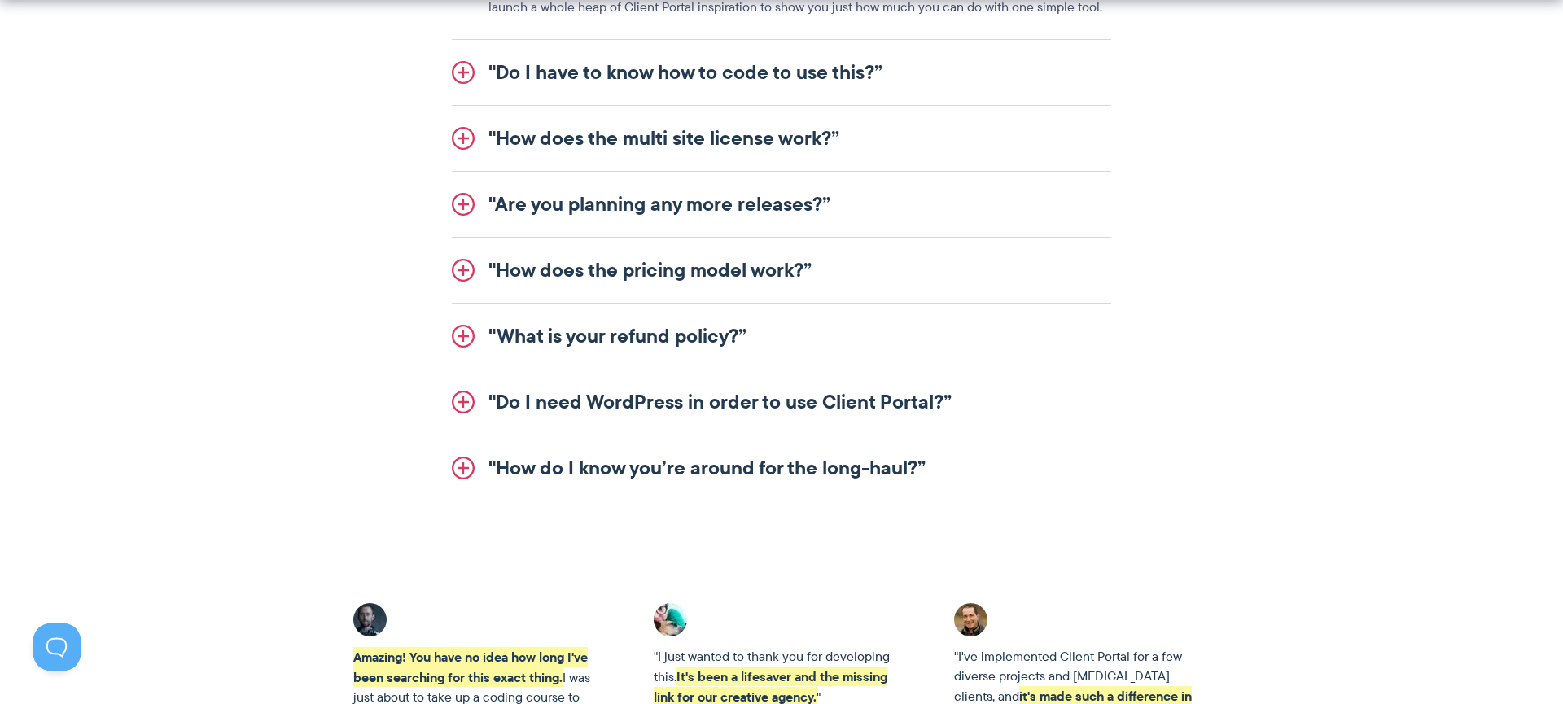
drag, startPoint x: 466, startPoint y: 402, endPoint x: 450, endPoint y: 399, distance: 15.8
click at [466, 402] on link ""Do I need WordPress in order to use Client Portal?”" at bounding box center [782, 402] width 660 height 65
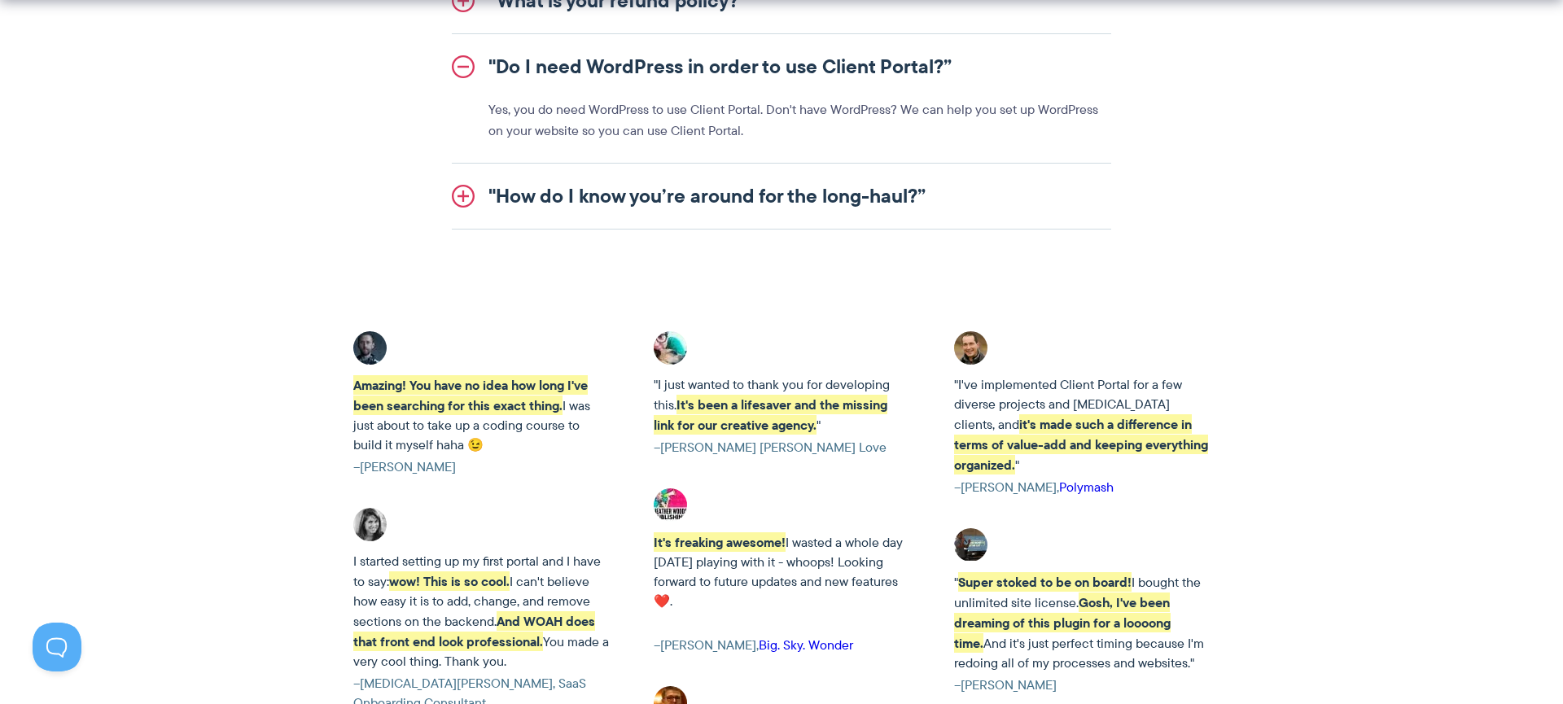
scroll to position [2301, 0]
click at [463, 196] on link ""How do I know you’re around for the long-haul?”" at bounding box center [782, 194] width 660 height 65
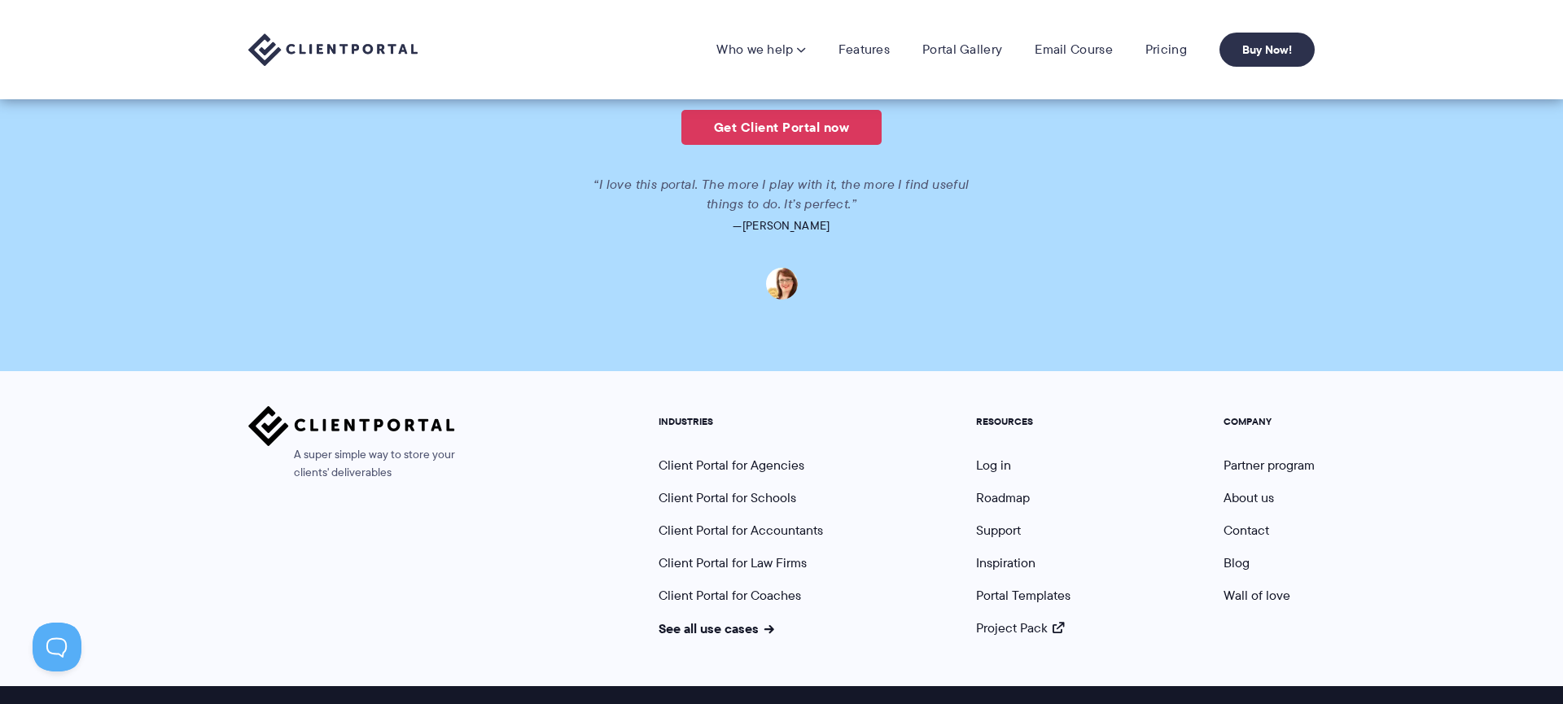
scroll to position [3995, 0]
